Goal: Find specific page/section: Find specific page/section

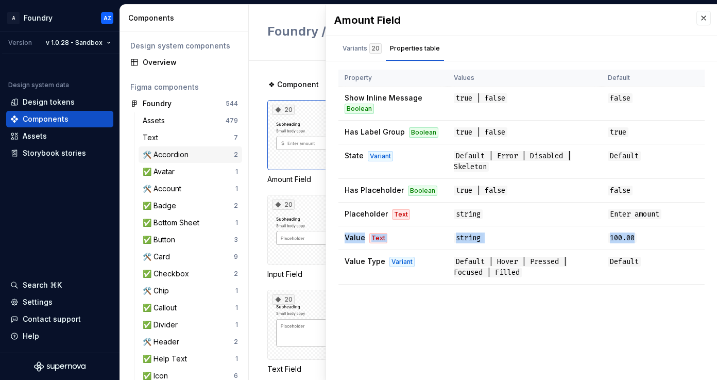
scroll to position [19, 0]
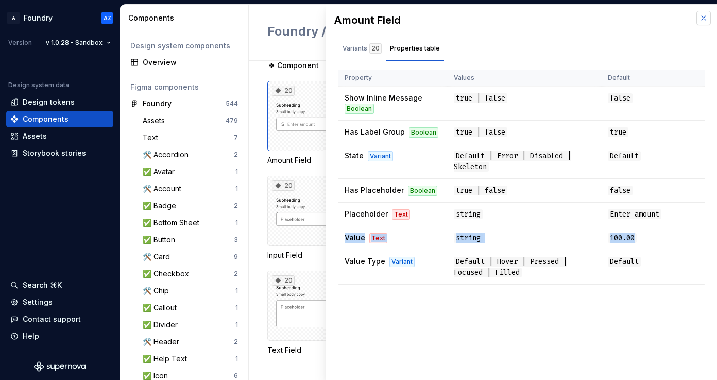
click at [705, 17] on button "button" at bounding box center [703, 18] width 14 height 14
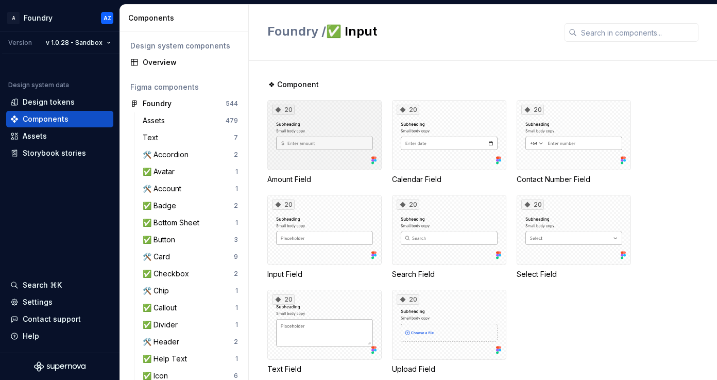
click at [322, 158] on div "20" at bounding box center [324, 135] width 114 height 70
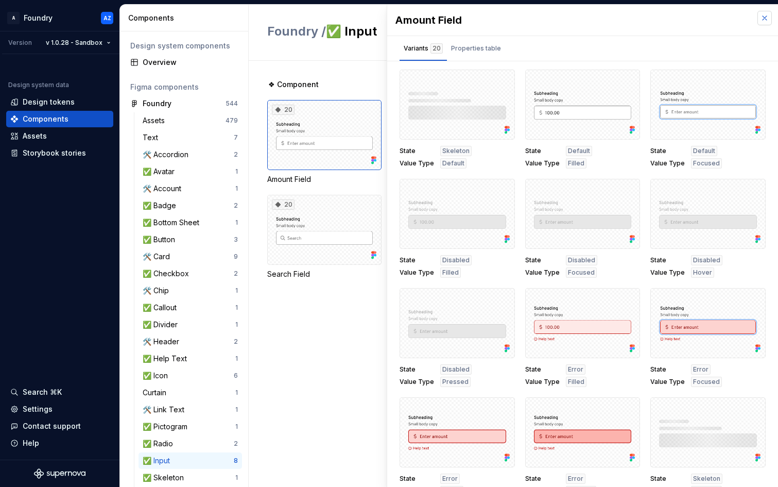
click at [717, 20] on button "button" at bounding box center [765, 18] width 14 height 14
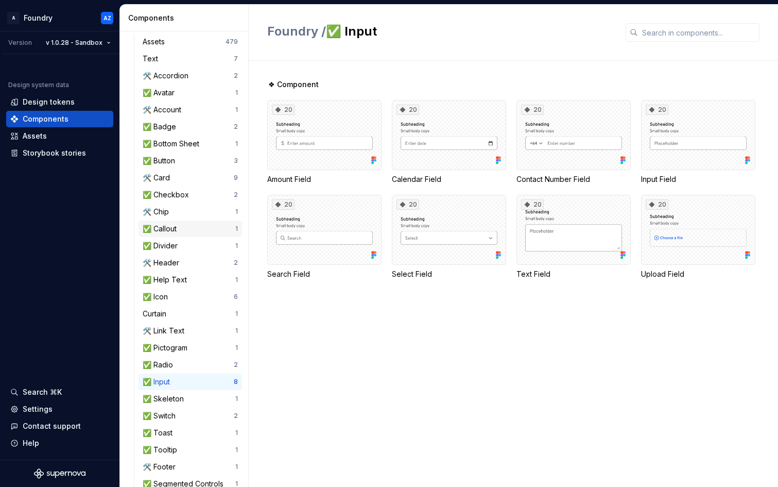
scroll to position [95, 0]
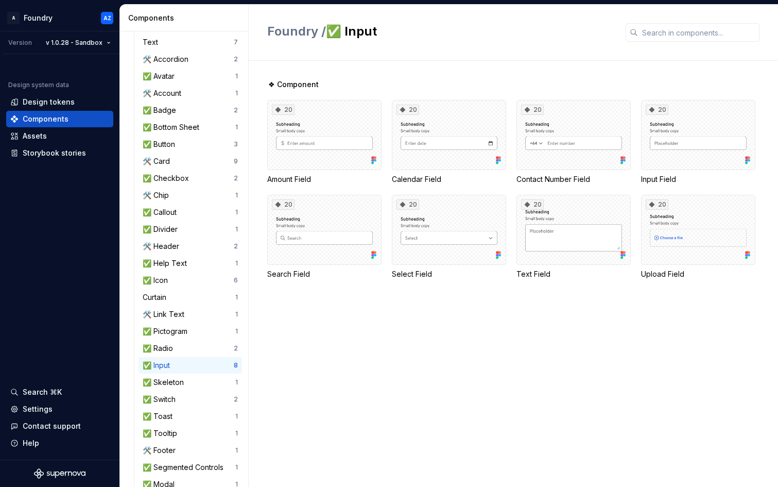
click at [187, 366] on div "✅ Input" at bounding box center [188, 365] width 91 height 10
